Goal: Task Accomplishment & Management: Use online tool/utility

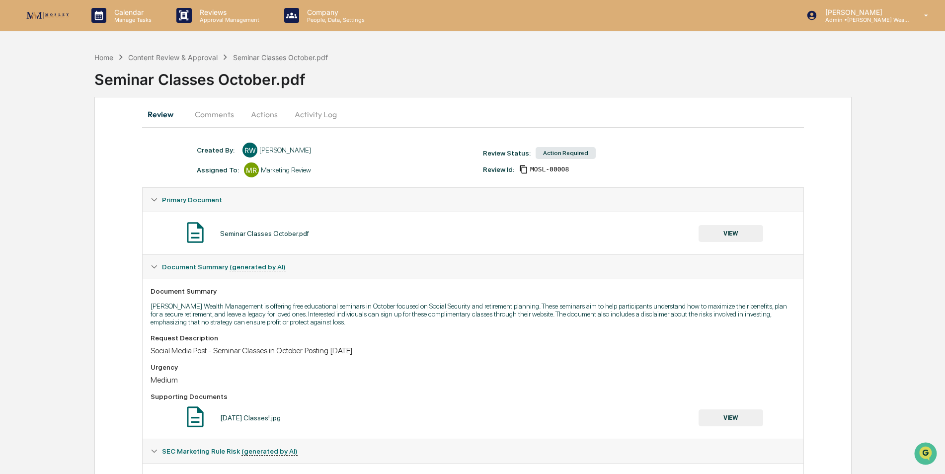
click at [726, 234] on button "VIEW" at bounding box center [731, 233] width 65 height 17
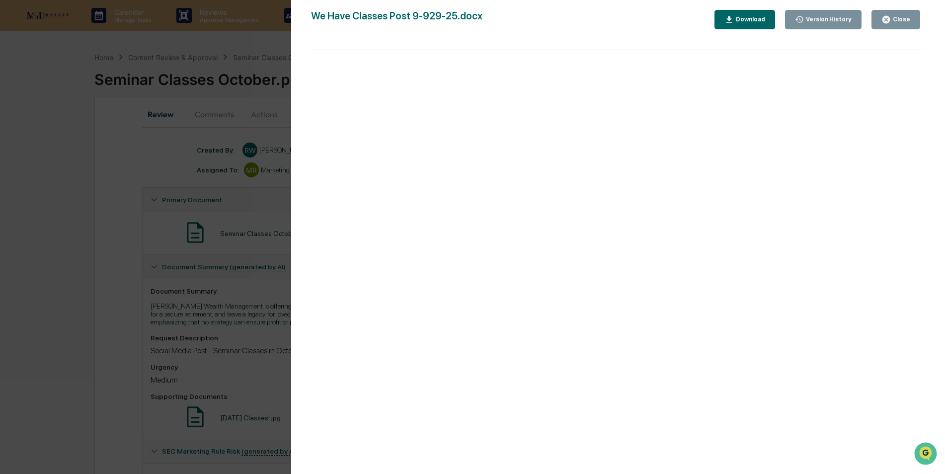
click at [894, 20] on div "Close" at bounding box center [900, 19] width 19 height 7
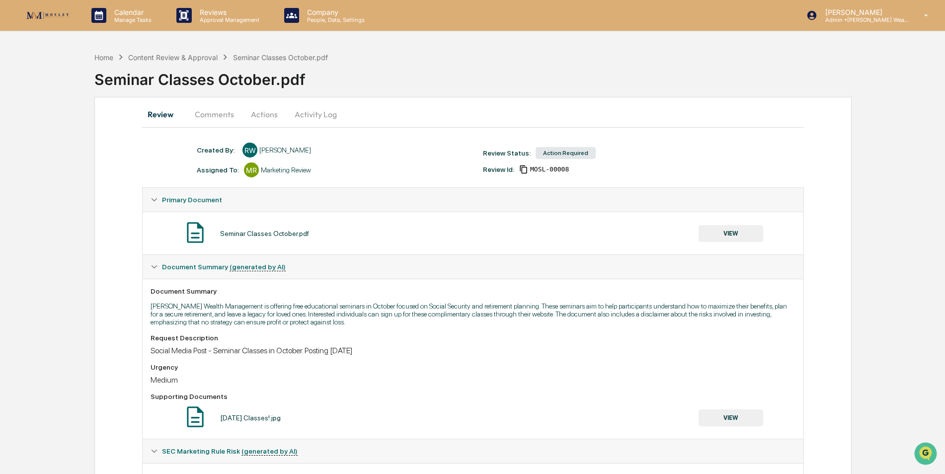
click at [262, 113] on button "Actions" at bounding box center [264, 114] width 45 height 24
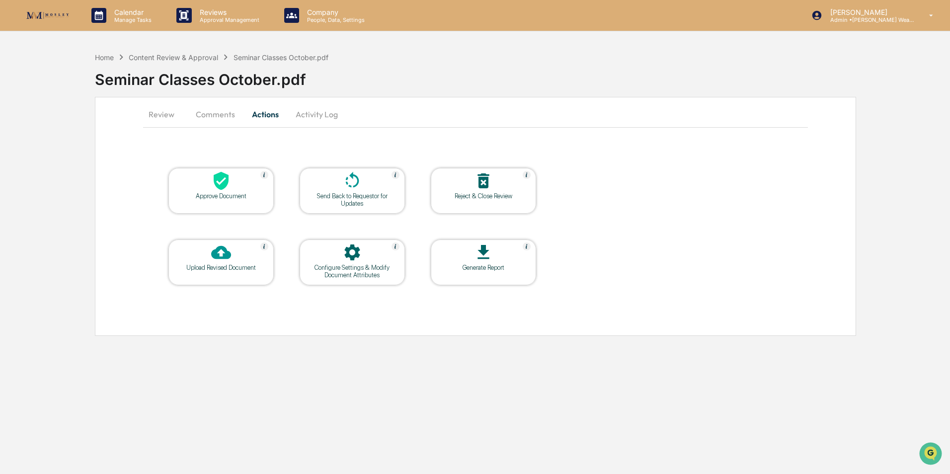
click at [237, 182] on div at bounding box center [220, 181] width 99 height 21
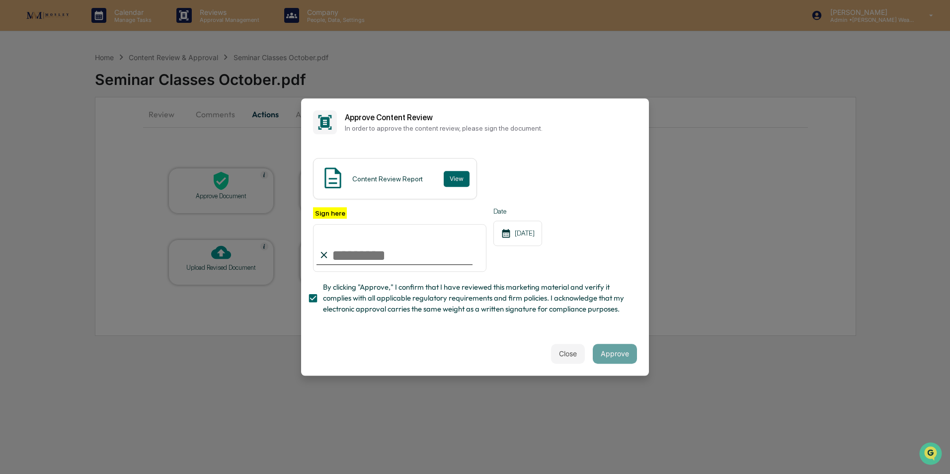
click at [369, 253] on input "Sign here" at bounding box center [399, 248] width 173 height 48
type input "**********"
click at [619, 355] on button "Approve" at bounding box center [615, 354] width 44 height 20
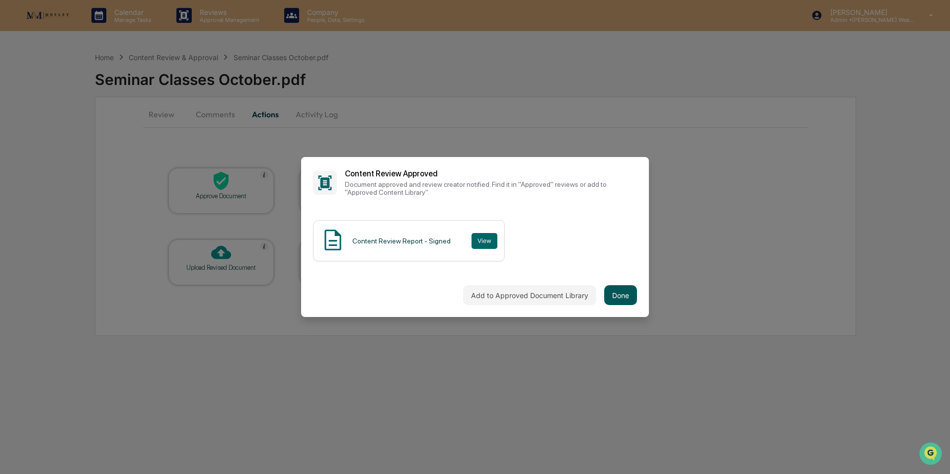
click at [621, 295] on button "Done" at bounding box center [620, 295] width 33 height 20
